Goal: Transaction & Acquisition: Purchase product/service

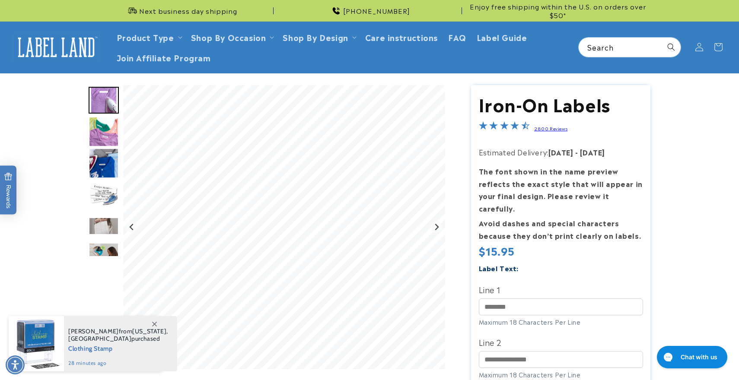
click at [105, 137] on img "Go to slide 2" at bounding box center [104, 132] width 30 height 30
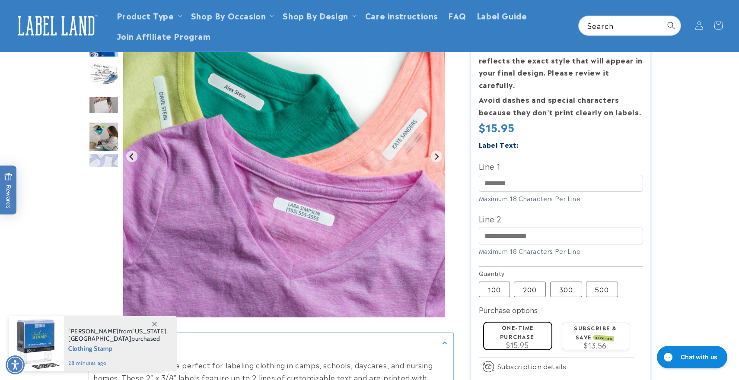
scroll to position [66, 0]
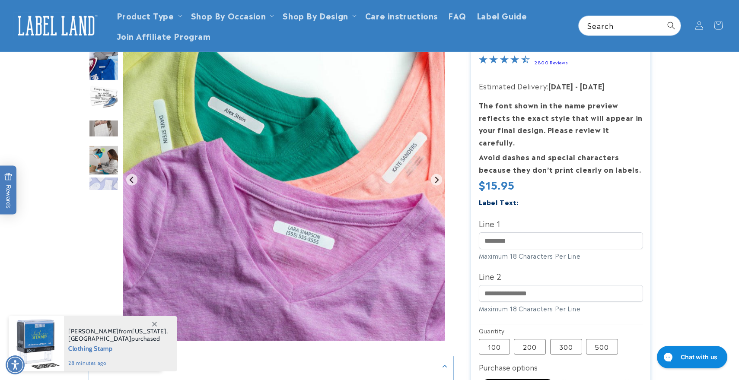
click at [107, 99] on img "Go to slide 4" at bounding box center [104, 97] width 30 height 30
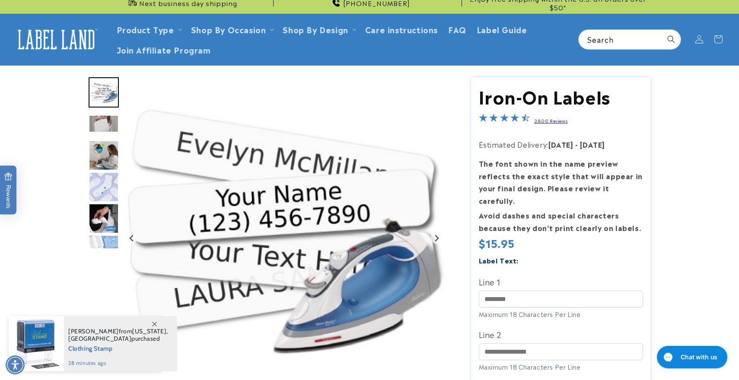
scroll to position [0, 0]
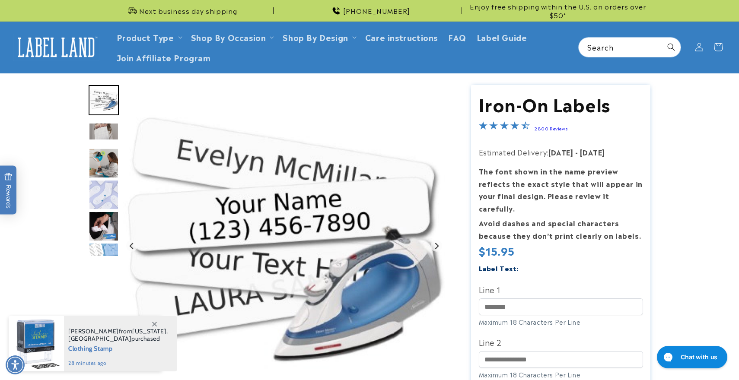
click at [107, 98] on img "Go to slide 4" at bounding box center [104, 100] width 30 height 30
click at [105, 136] on img "Go to slide 5" at bounding box center [104, 132] width 30 height 18
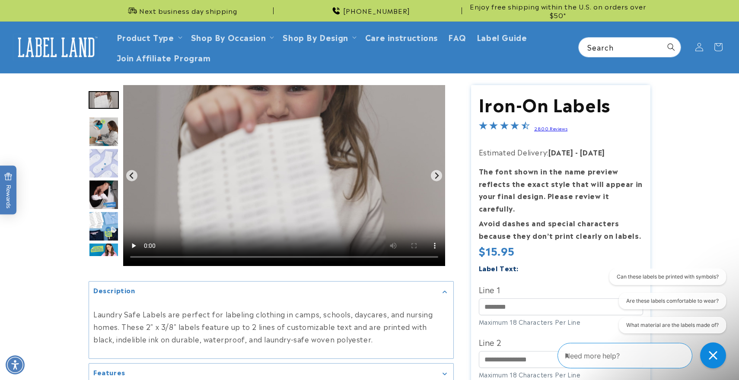
click at [108, 111] on div "Go to slide 5" at bounding box center [104, 100] width 30 height 30
click at [108, 152] on img "Go to slide 7" at bounding box center [104, 163] width 30 height 30
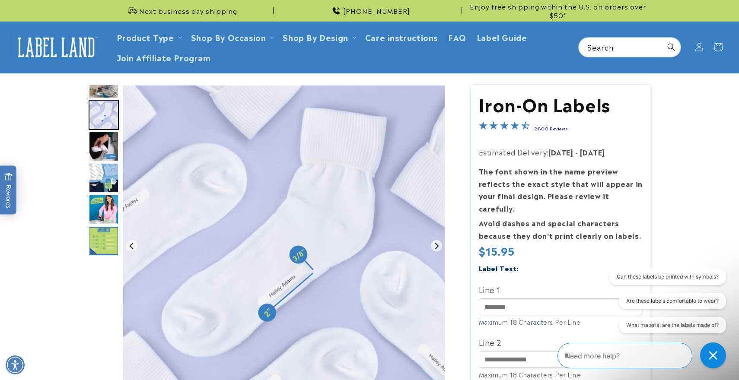
click at [104, 155] on img "Go to slide 8" at bounding box center [104, 146] width 30 height 30
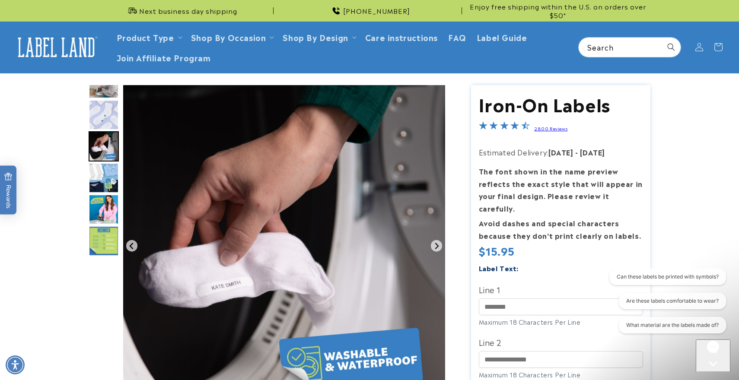
click at [103, 108] on img "Go to slide 7" at bounding box center [104, 115] width 30 height 30
